Goal: Information Seeking & Learning: Learn about a topic

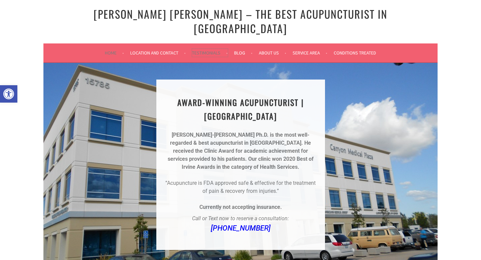
click at [211, 49] on link "Testimonials" at bounding box center [210, 53] width 36 height 8
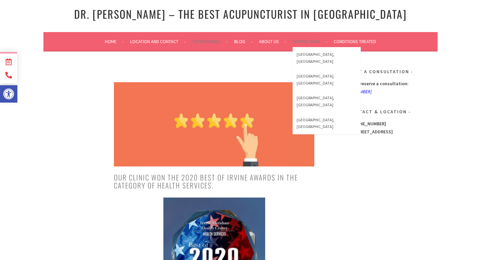
click at [314, 45] on li "Service Area [GEOGRAPHIC_DATA], [GEOGRAPHIC_DATA] [GEOGRAPHIC_DATA], [GEOGRAPHI…" at bounding box center [313, 41] width 40 height 16
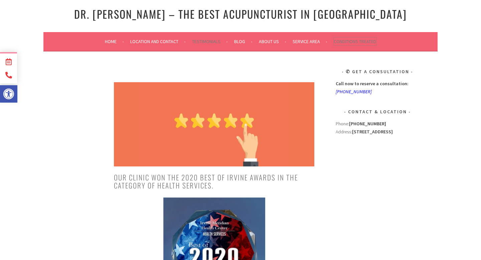
click at [345, 40] on link "Conditions Treated" at bounding box center [355, 41] width 42 height 8
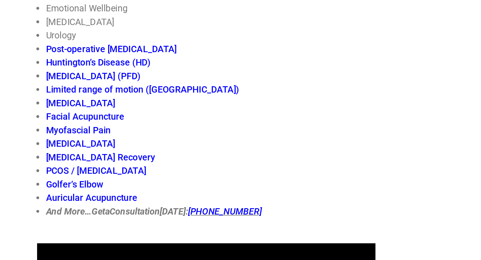
scroll to position [2295, 0]
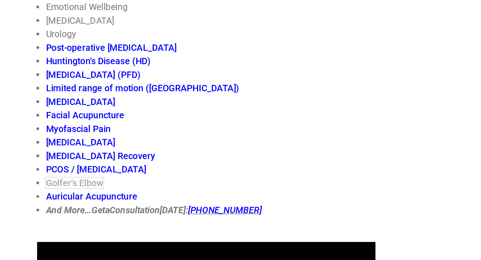
click at [139, 211] on link "Golfer’s Elbow" at bounding box center [136, 214] width 34 height 6
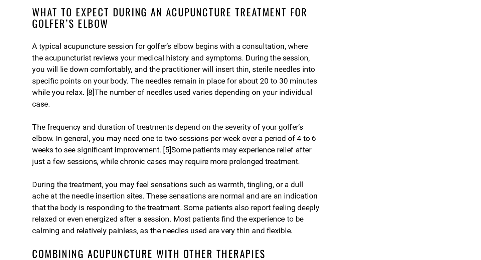
scroll to position [647, 0]
click at [275, 108] on span "A typical acupuncture session for golfer’s elbow begins with a consultation, wh…" at bounding box center [213, 127] width 199 height 38
click at [276, 108] on span "A typical acupuncture session for golfer’s elbow begins with a consultation, wh…" at bounding box center [213, 127] width 199 height 38
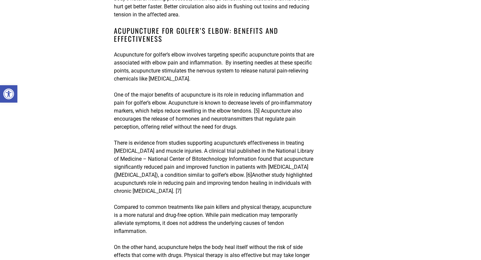
scroll to position [444, 0]
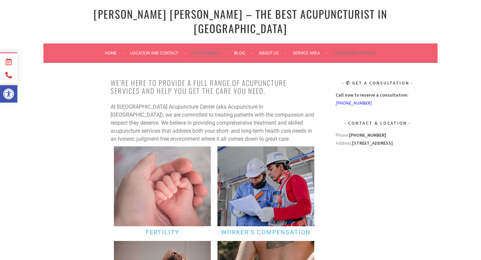
click at [207, 49] on link "Testimonials" at bounding box center [210, 53] width 36 height 8
